Goal: Information Seeking & Learning: Learn about a topic

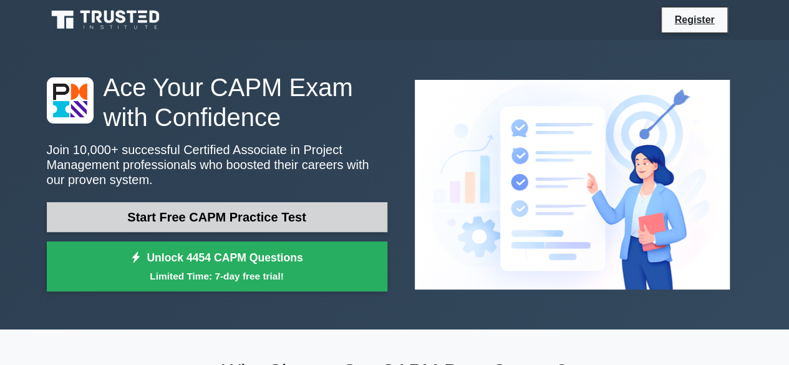
click at [335, 208] on link "Start Free CAPM Practice Test" at bounding box center [217, 217] width 340 height 30
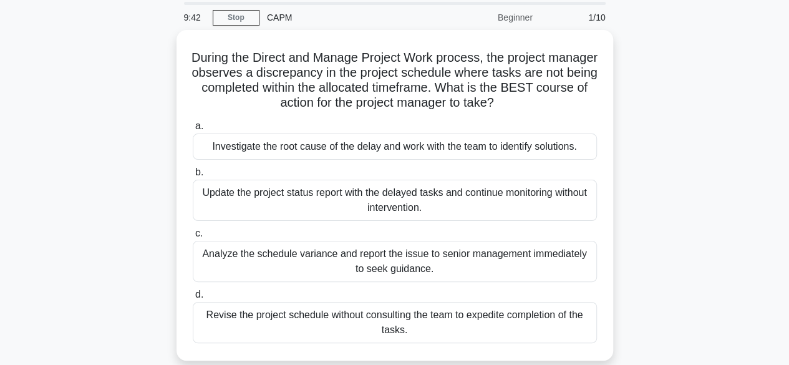
scroll to position [62, 0]
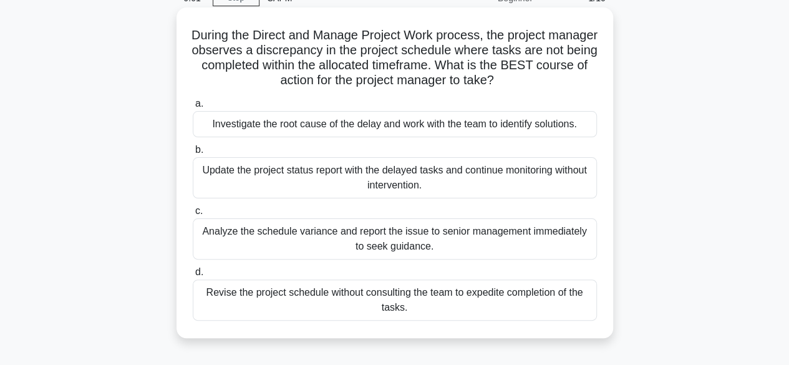
click at [281, 127] on div "Investigate the root cause of the delay and work with the team to identify solu…" at bounding box center [395, 124] width 404 height 26
click at [193, 108] on input "a. Investigate the root cause of the delay and work with the team to identify s…" at bounding box center [193, 104] width 0 height 8
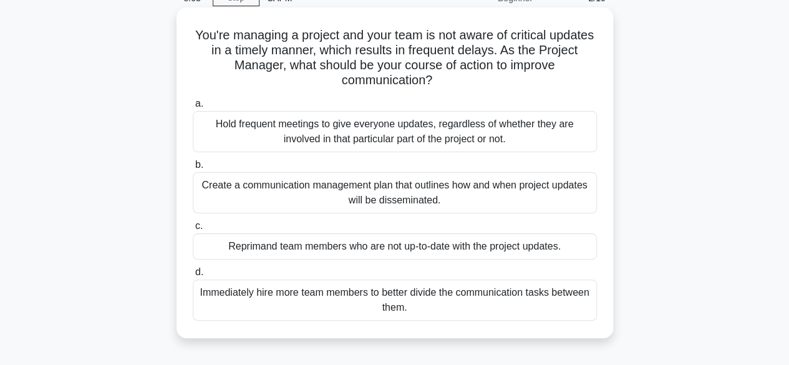
click at [357, 201] on div "Create a communication management plan that outlines how and when project updat…" at bounding box center [395, 192] width 404 height 41
click at [193, 169] on input "b. Create a communication management plan that outlines how and when project up…" at bounding box center [193, 165] width 0 height 8
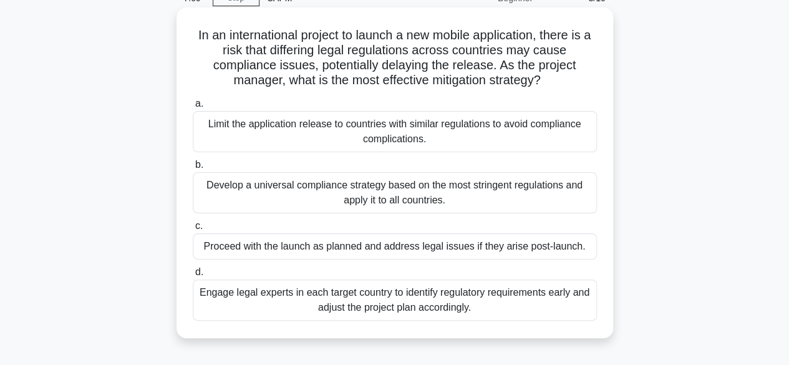
click at [509, 311] on div "Engage legal experts in each target country to identify regulatory requirements…" at bounding box center [395, 299] width 404 height 41
click at [193, 276] on input "d. Engage legal experts in each target country to identify regulatory requireme…" at bounding box center [193, 272] width 0 height 8
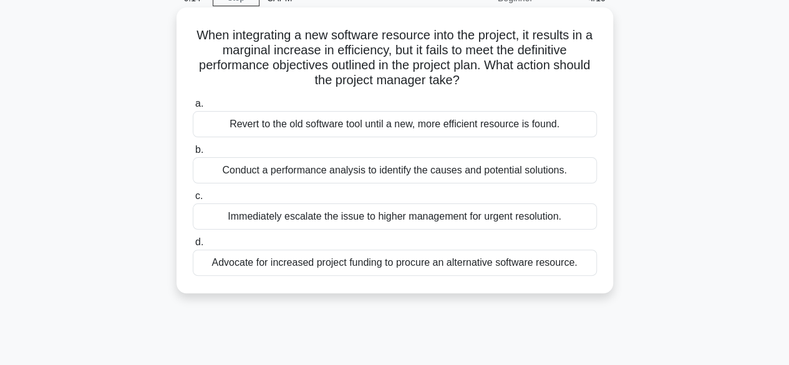
click at [576, 168] on div "Conduct a performance analysis to identify the causes and potential solutions." at bounding box center [395, 170] width 404 height 26
click at [193, 154] on input "b. Conduct a performance analysis to identify the causes and potential solution…" at bounding box center [193, 150] width 0 height 8
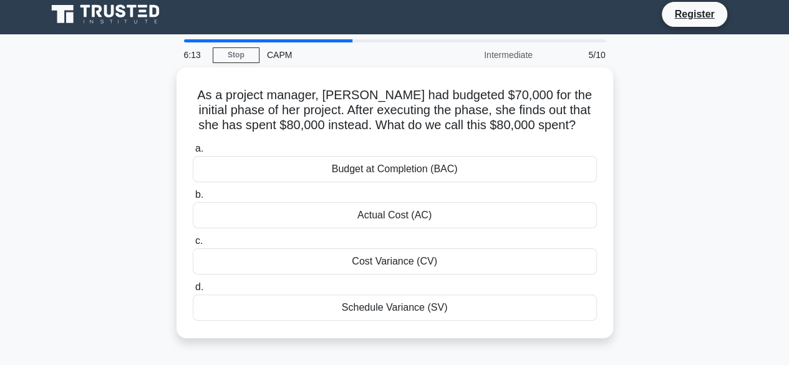
scroll to position [0, 0]
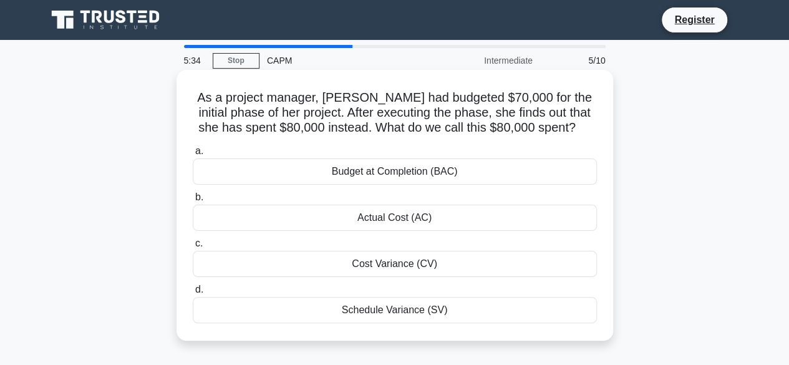
click at [513, 214] on div "Actual Cost (AC)" at bounding box center [395, 218] width 404 height 26
click at [193, 201] on input "b. Actual Cost (AC)" at bounding box center [193, 197] width 0 height 8
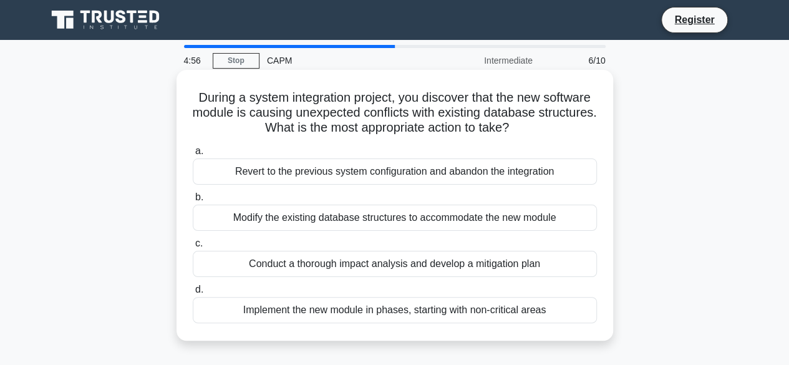
click at [322, 271] on div "Conduct a thorough impact analysis and develop a mitigation plan" at bounding box center [395, 264] width 404 height 26
click at [193, 248] on input "c. Conduct a thorough impact analysis and develop a mitigation plan" at bounding box center [193, 243] width 0 height 8
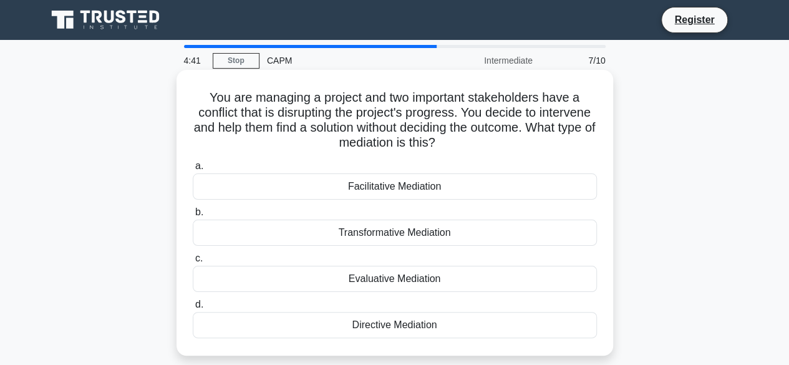
click at [471, 190] on div "Facilitative Mediation" at bounding box center [395, 186] width 404 height 26
click at [193, 170] on input "a. Facilitative Mediation" at bounding box center [193, 166] width 0 height 8
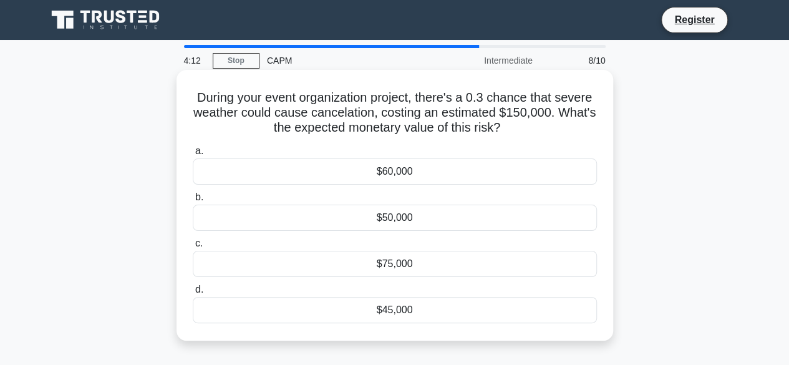
click at [420, 317] on div "$45,000" at bounding box center [395, 310] width 404 height 26
click at [193, 294] on input "d. $45,000" at bounding box center [193, 290] width 0 height 8
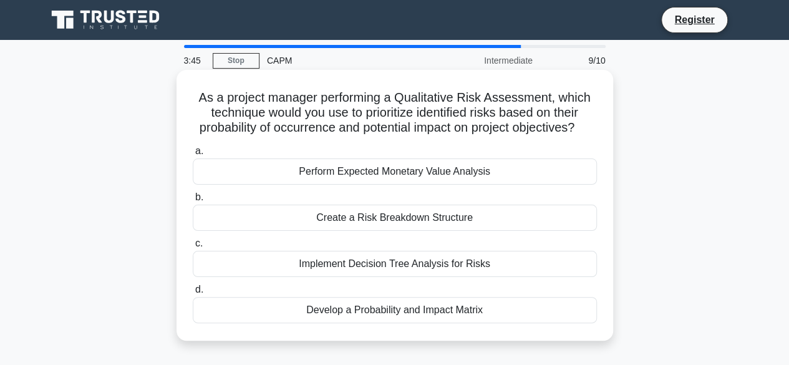
click at [490, 231] on div "Create a Risk Breakdown Structure" at bounding box center [395, 218] width 404 height 26
click at [193, 201] on input "b. Create a Risk Breakdown Structure" at bounding box center [193, 197] width 0 height 8
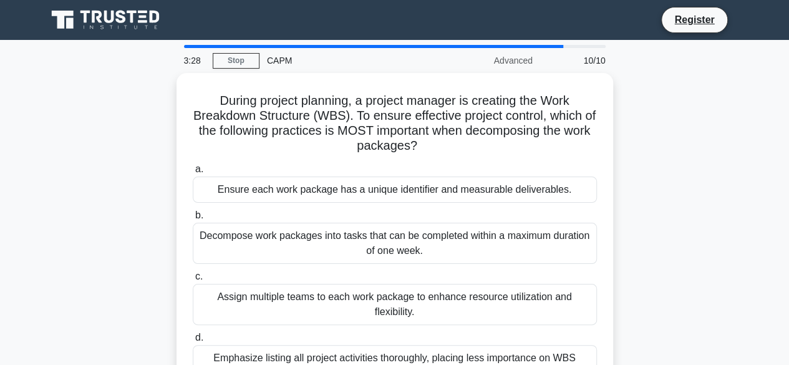
scroll to position [62, 0]
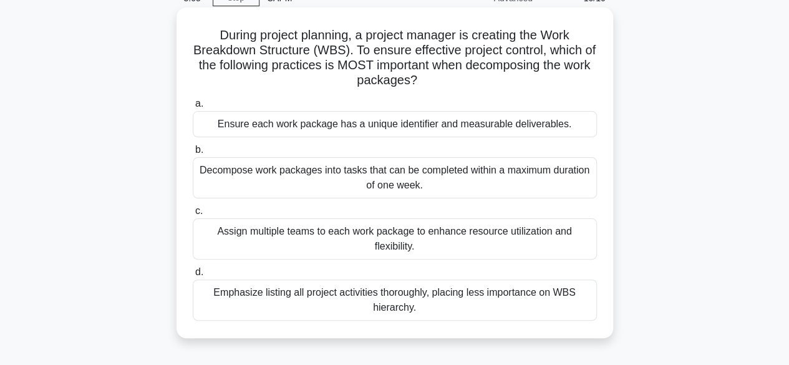
click at [528, 315] on div "Emphasize listing all project activities thoroughly, placing less importance on…" at bounding box center [395, 299] width 404 height 41
click at [193, 276] on input "d. Emphasize listing all project activities thoroughly, placing less importance…" at bounding box center [193, 272] width 0 height 8
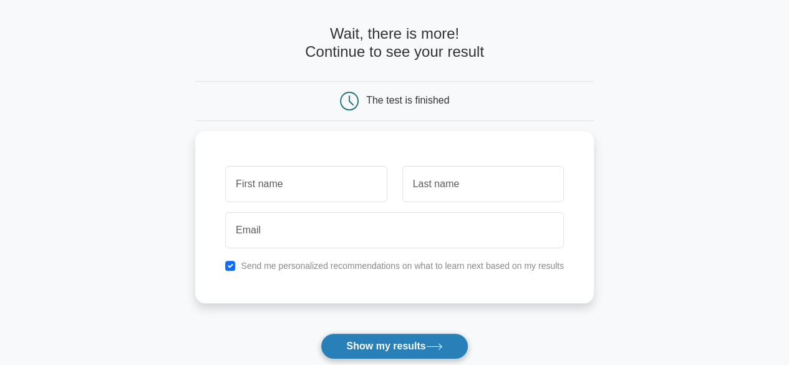
scroll to position [62, 0]
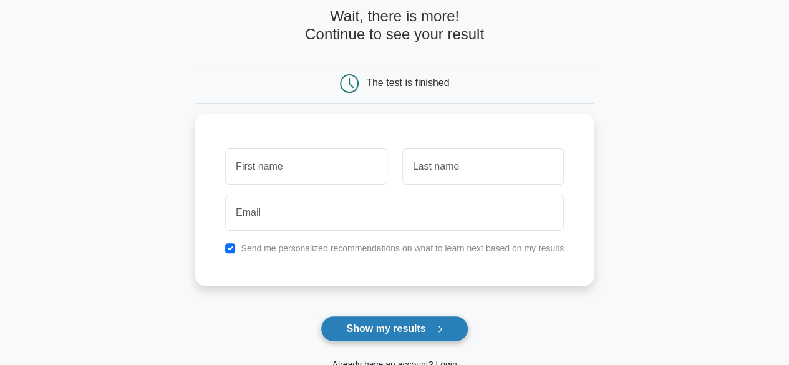
click at [453, 326] on button "Show my results" at bounding box center [393, 329] width 147 height 26
